Goal: Information Seeking & Learning: Understand process/instructions

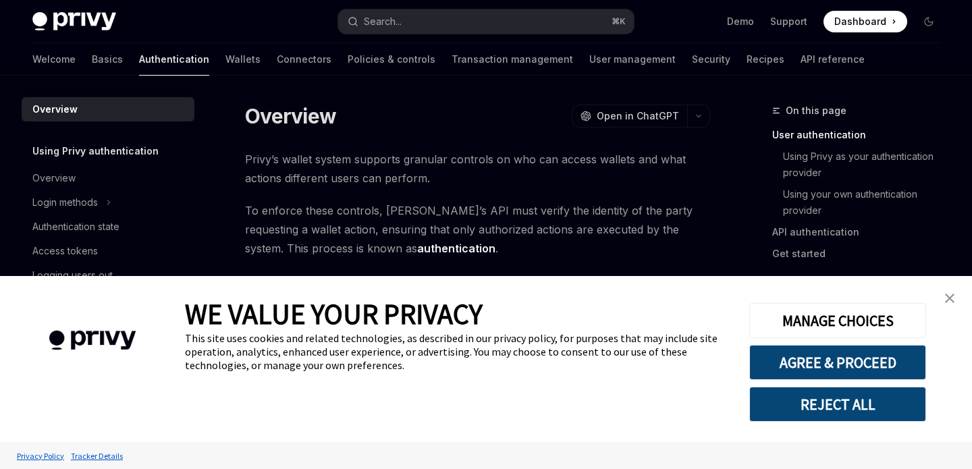
scroll to position [272, 0]
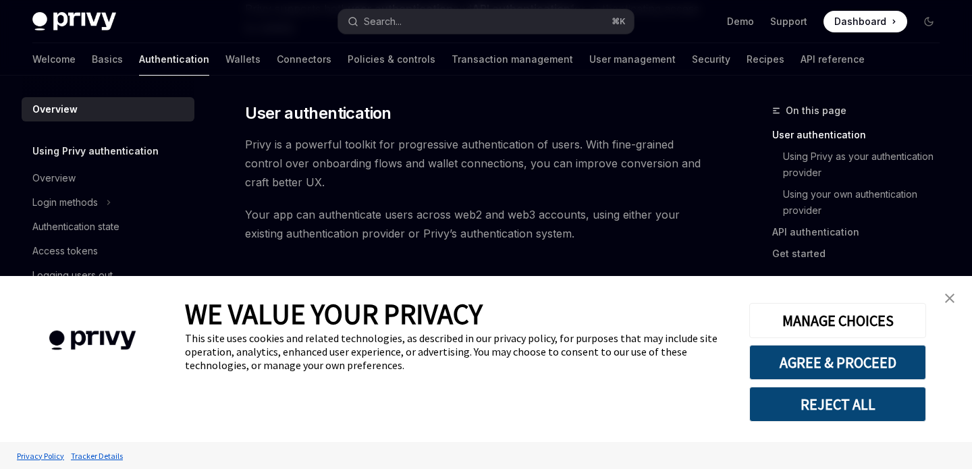
click at [953, 299] on img "close banner" at bounding box center [949, 298] width 9 height 9
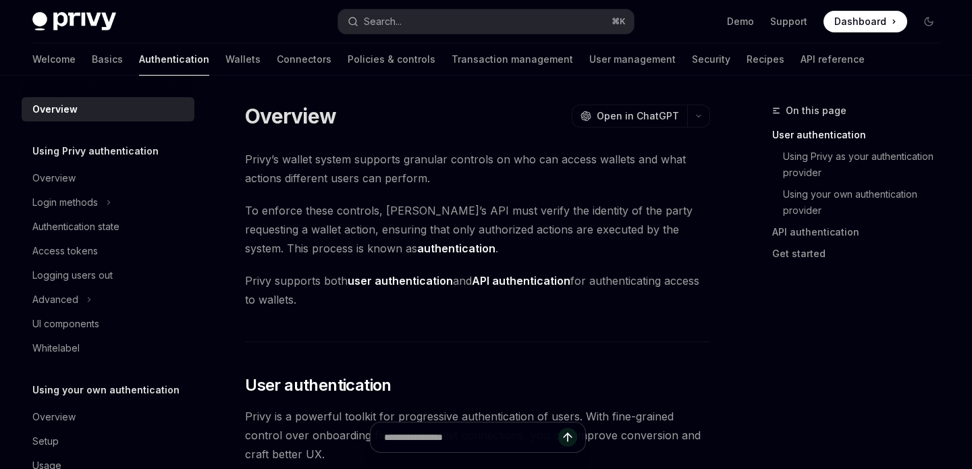
scroll to position [36, 0]
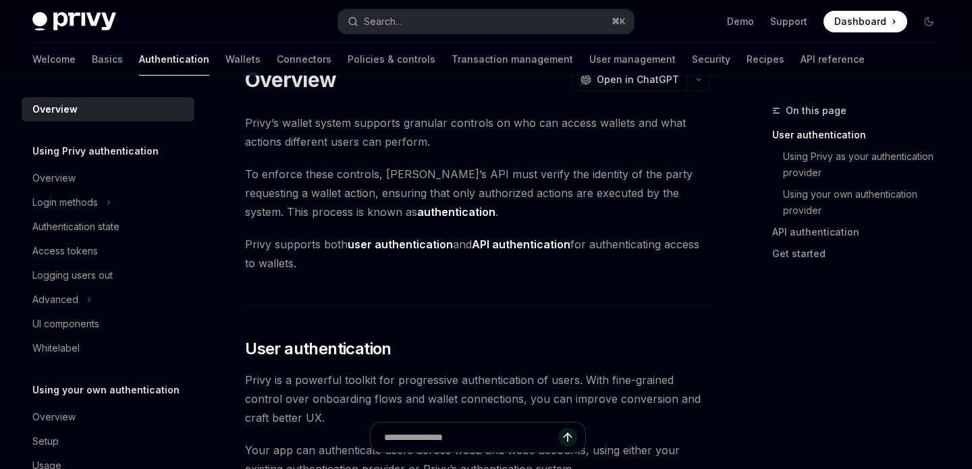
click at [775, 358] on div "On this page User authentication Using Privy as your authentication provider Us…" at bounding box center [847, 286] width 205 height 366
click at [457, 182] on span "To enforce these controls, Privy’s API must verify the identity of the party re…" at bounding box center [477, 193] width 465 height 57
click at [464, 204] on span "To enforce these controls, Privy’s API must verify the identity of the party re…" at bounding box center [477, 193] width 465 height 57
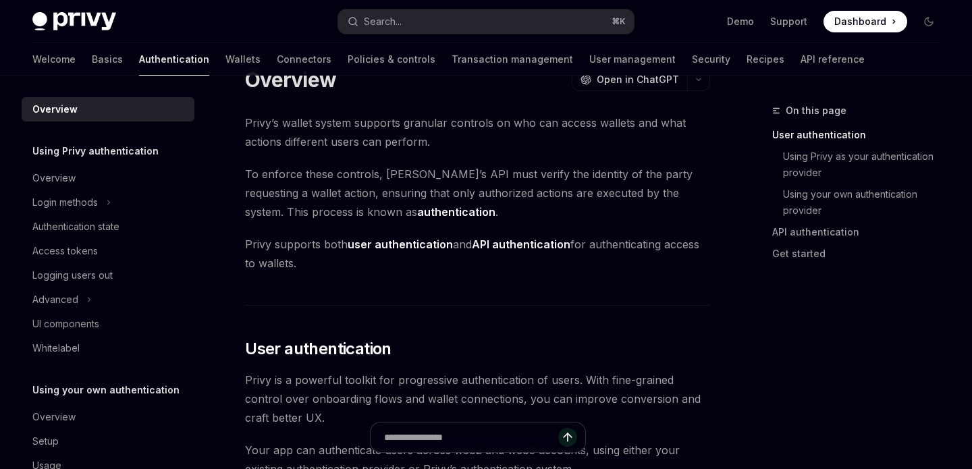
click at [482, 196] on span "To enforce these controls, Privy’s API must verify the identity of the party re…" at bounding box center [477, 193] width 465 height 57
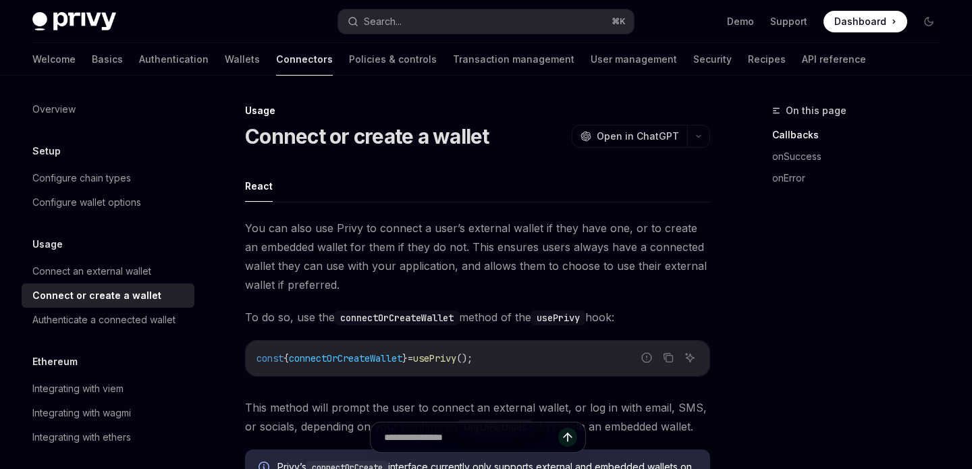
click at [705, 25] on div "Demo Support Dashboard Dashboard" at bounding box center [791, 22] width 295 height 22
click at [597, 111] on div "Usage" at bounding box center [477, 110] width 465 height 13
click at [542, 115] on div "Usage" at bounding box center [477, 110] width 465 height 13
click at [556, 170] on ul "React" at bounding box center [477, 186] width 465 height 32
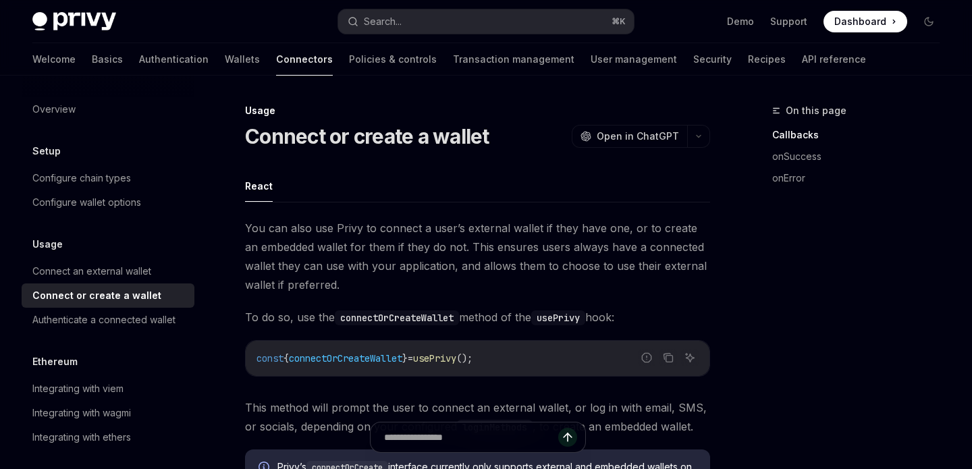
click at [556, 170] on ul "React" at bounding box center [477, 186] width 465 height 32
click at [556, 191] on ul "React" at bounding box center [477, 186] width 465 height 32
